Goal: Information Seeking & Learning: Find specific page/section

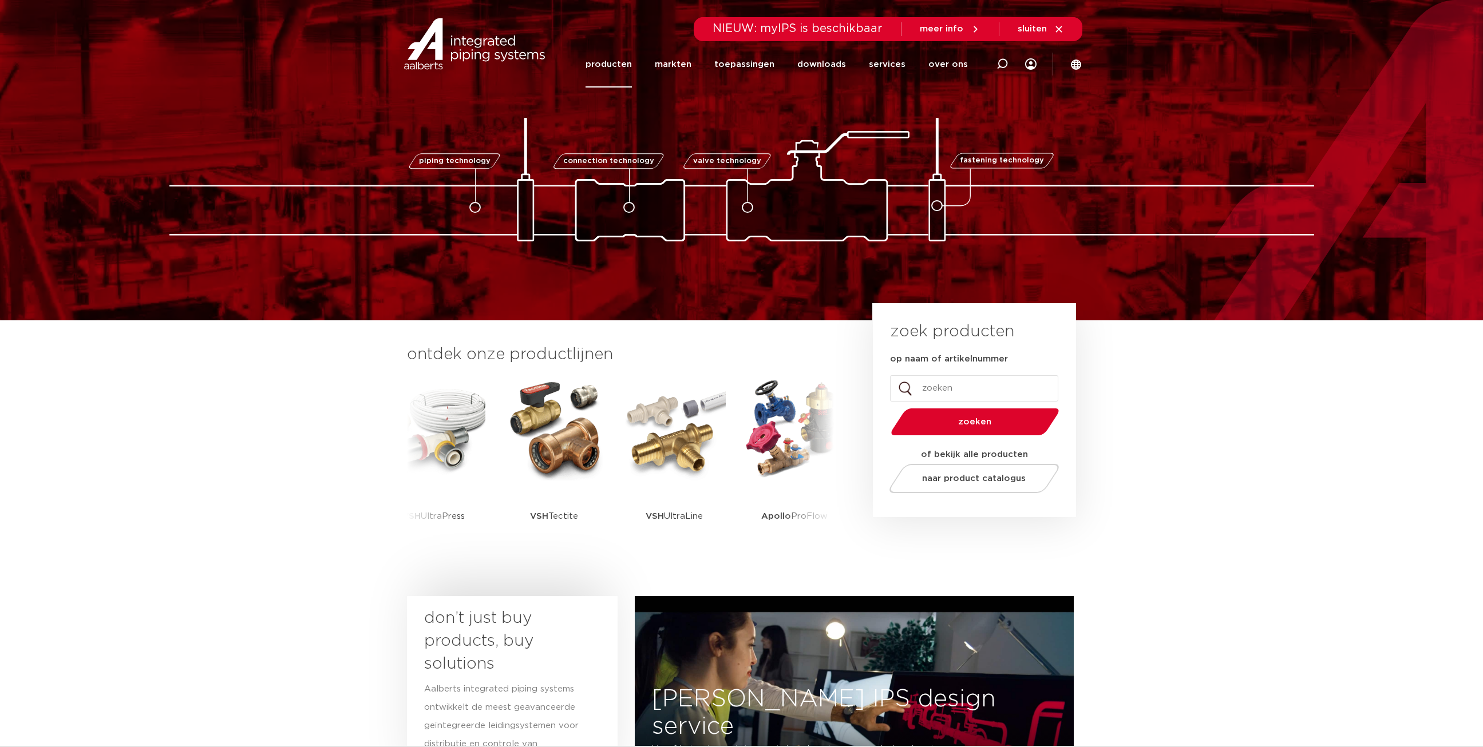
click at [627, 69] on link "producten" at bounding box center [608, 64] width 46 height 46
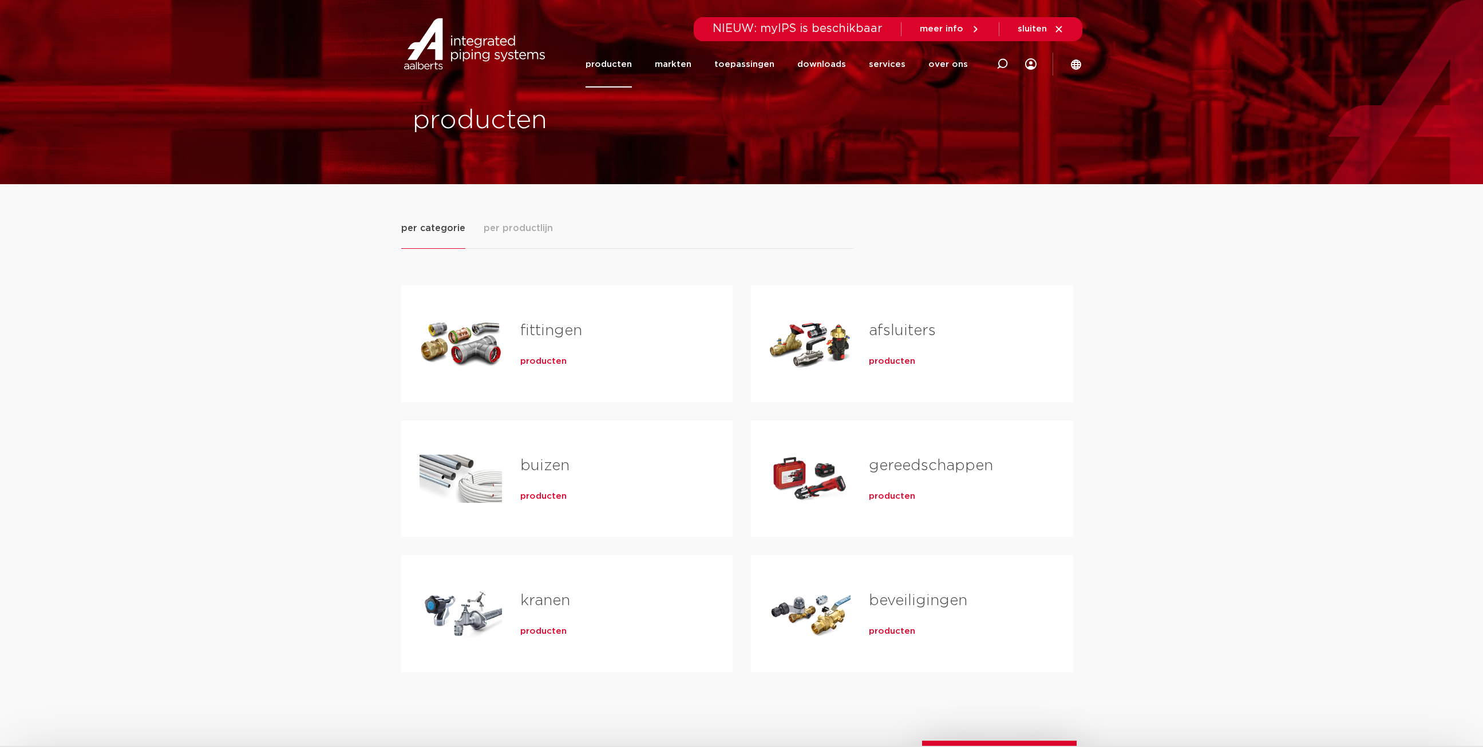
click at [530, 466] on link "buizen" at bounding box center [544, 465] width 49 height 15
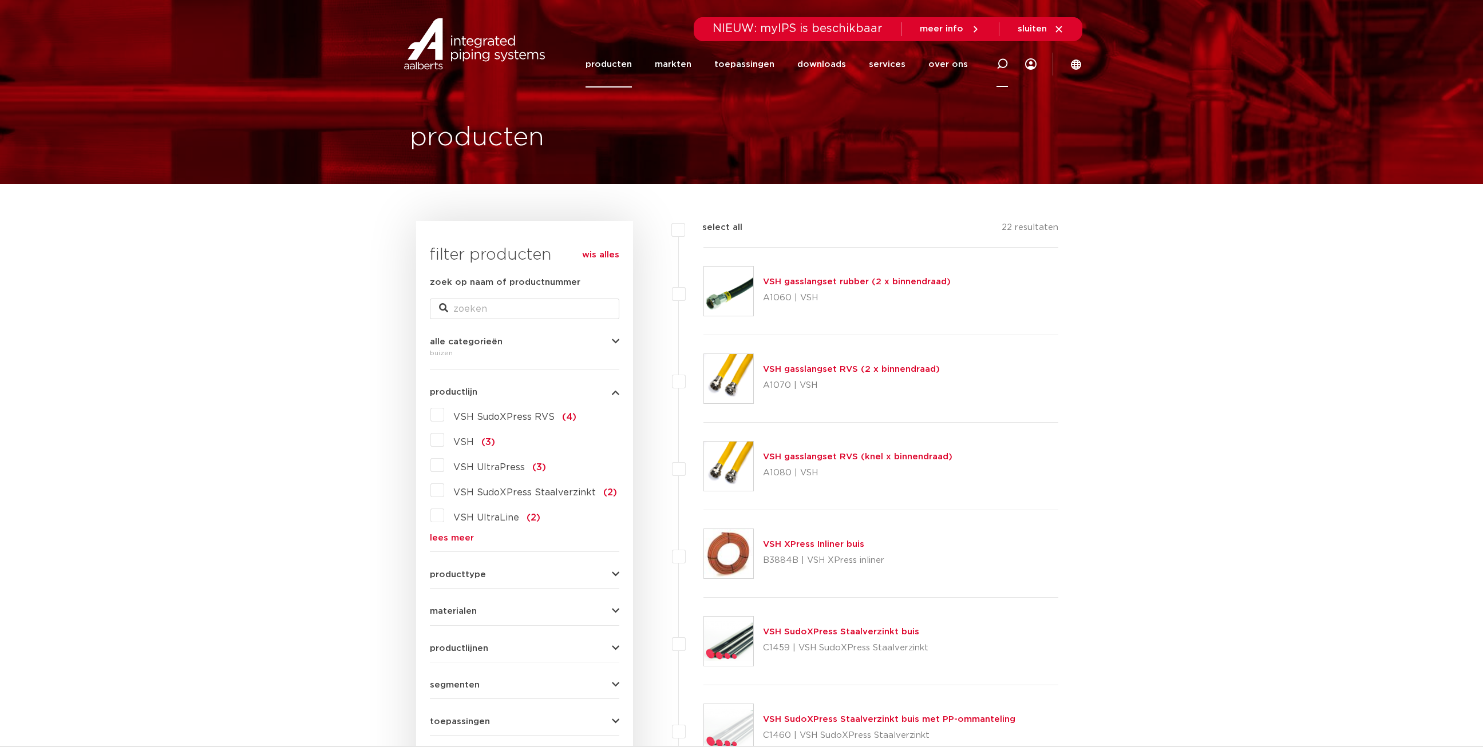
click at [1005, 64] on icon at bounding box center [1001, 63] width 11 height 11
type input "gasbuis"
click button "Zoeken" at bounding box center [0, 0] width 0 height 0
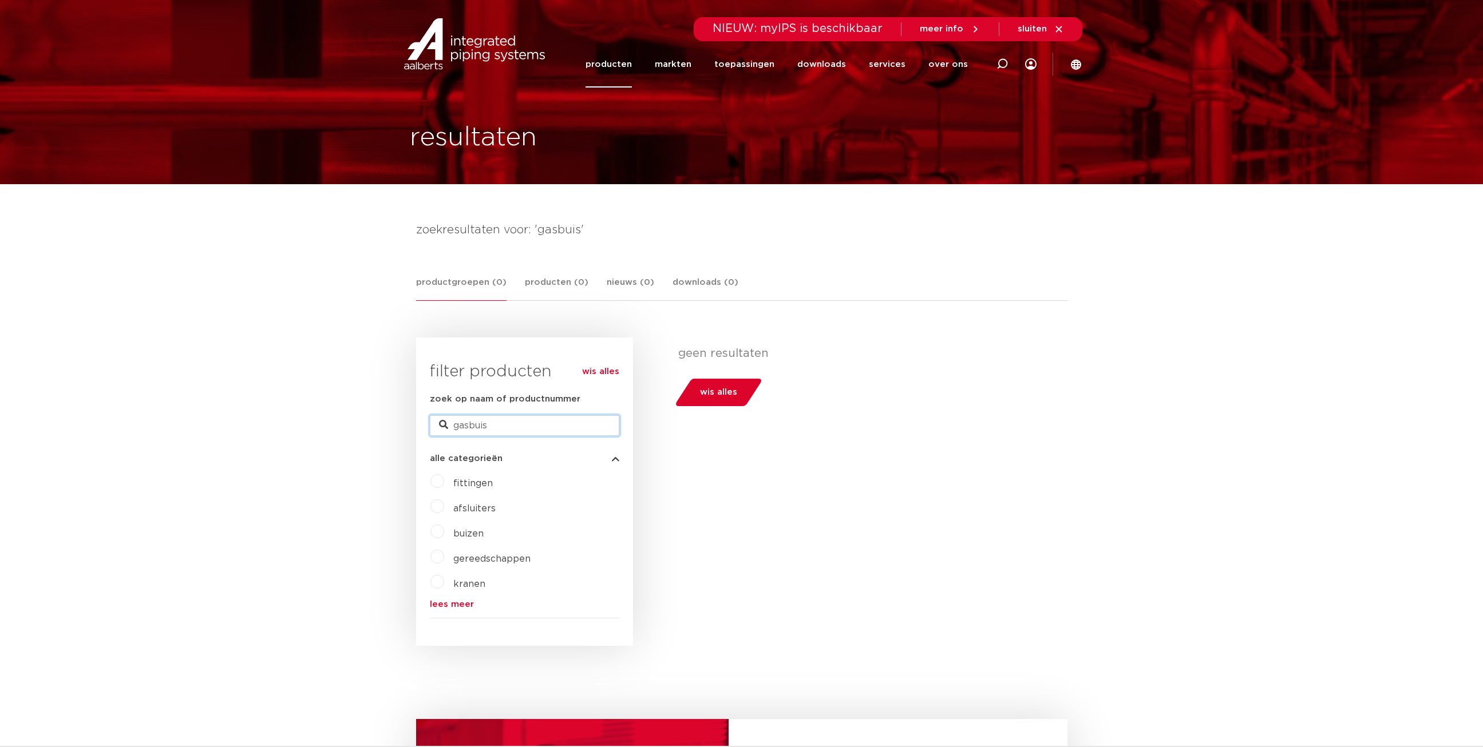
click at [504, 426] on input "gasbuis" at bounding box center [524, 426] width 189 height 21
type input "g"
type input "vlambuis"
drag, startPoint x: 490, startPoint y: 436, endPoint x: 480, endPoint y: 435, distance: 10.9
click at [484, 435] on input "vlambuis" at bounding box center [524, 426] width 189 height 21
